Goal: Transaction & Acquisition: Download file/media

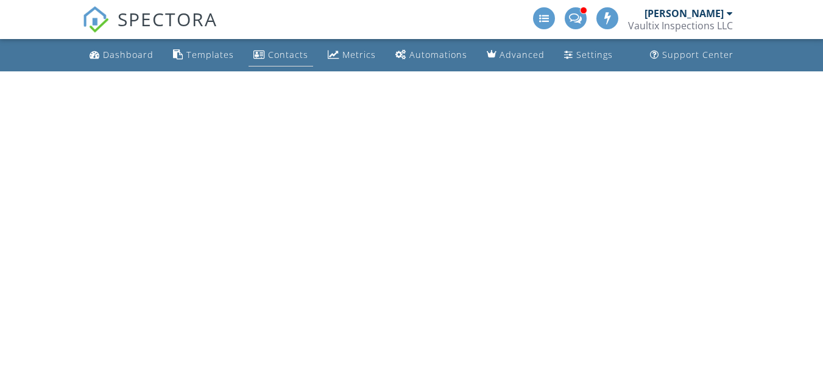
click at [278, 51] on div "Contacts" at bounding box center [288, 55] width 40 height 12
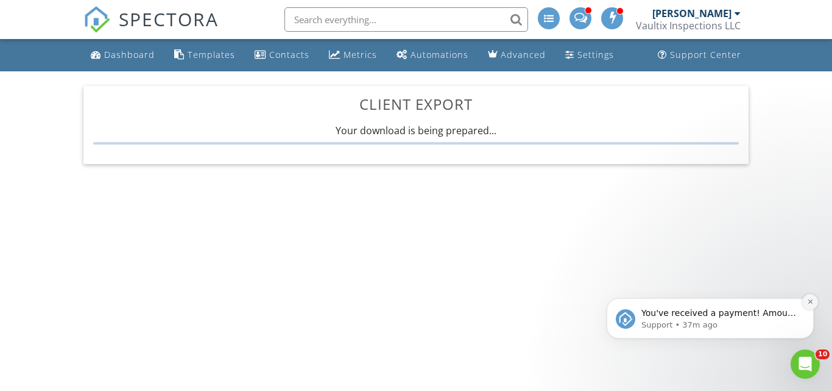
click at [810, 302] on icon "Dismiss notification" at bounding box center [810, 301] width 4 height 4
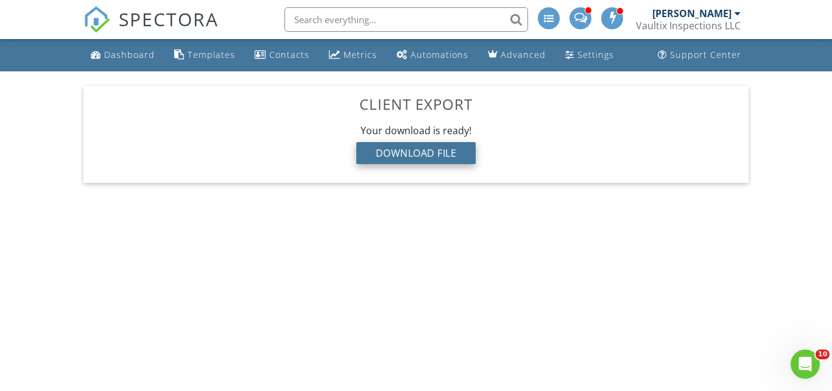
click at [402, 155] on div "Download File" at bounding box center [416, 153] width 120 height 22
click at [716, 8] on div "[PERSON_NAME]" at bounding box center [692, 13] width 79 height 12
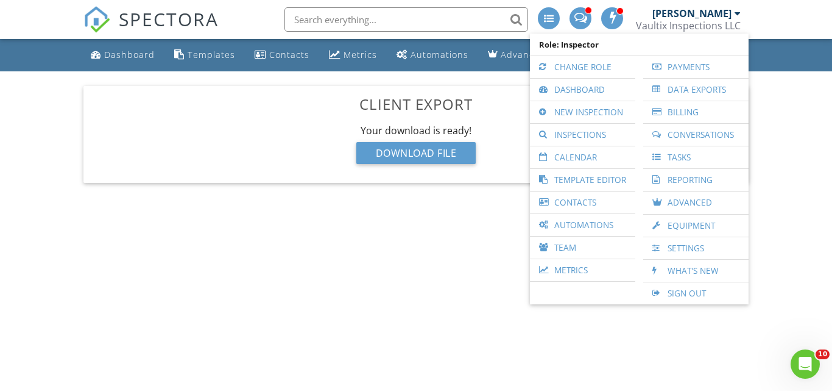
click at [676, 293] on link "Sign Out" at bounding box center [696, 293] width 93 height 22
